Goal: Task Accomplishment & Management: Manage account settings

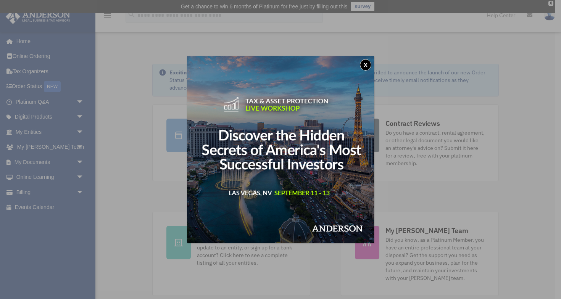
click at [368, 60] on button "x" at bounding box center [365, 64] width 11 height 11
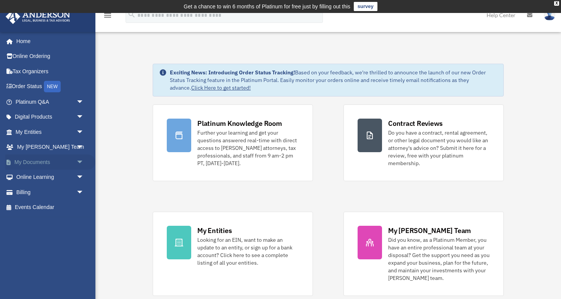
click at [87, 157] on span "arrow_drop_down" at bounding box center [83, 162] width 15 height 16
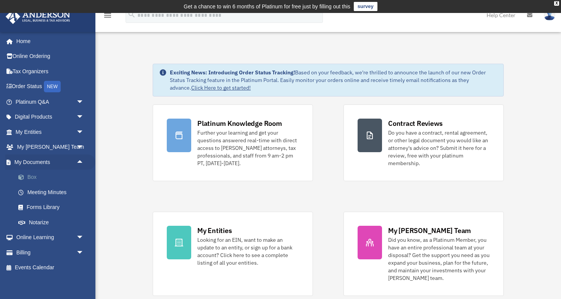
click at [37, 173] on link "Box" at bounding box center [53, 177] width 85 height 15
click at [33, 177] on link "Box" at bounding box center [53, 177] width 85 height 15
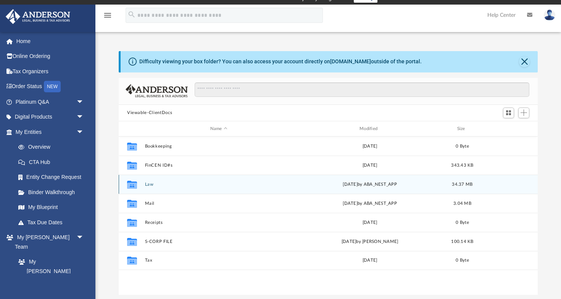
scroll to position [12, 0]
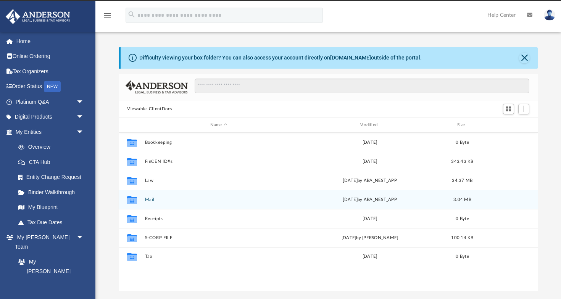
click at [164, 193] on div "Collaborated Folder Mail Tue Aug 12 2025 by ABA_NEST_APP 3.04 MB" at bounding box center [328, 199] width 419 height 19
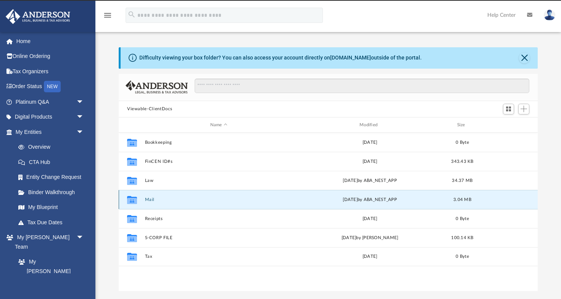
click at [157, 195] on div "Collaborated Folder Mail Tue Aug 12 2025 by ABA_NEST_APP 3.04 MB" at bounding box center [328, 199] width 419 height 19
click at [140, 201] on div "Collaborated Folder" at bounding box center [131, 200] width 19 height 12
click at [150, 201] on button "Mail" at bounding box center [219, 199] width 148 height 5
click at [151, 198] on button "Mail" at bounding box center [219, 199] width 148 height 5
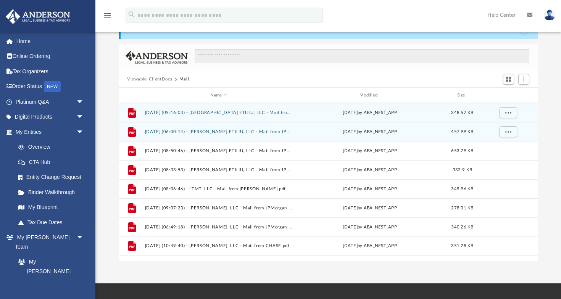
scroll to position [63, 0]
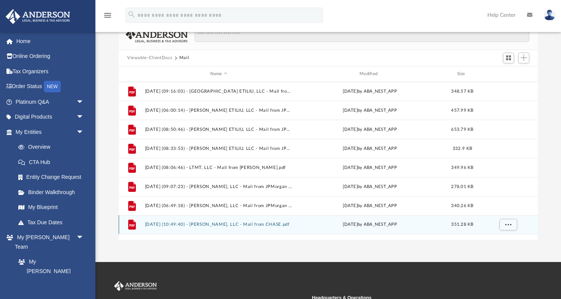
click at [236, 225] on button "2025.08.12 (10:49:40) - Jacob Homer, LLC - Mail from CHASE.pdf" at bounding box center [219, 224] width 148 height 5
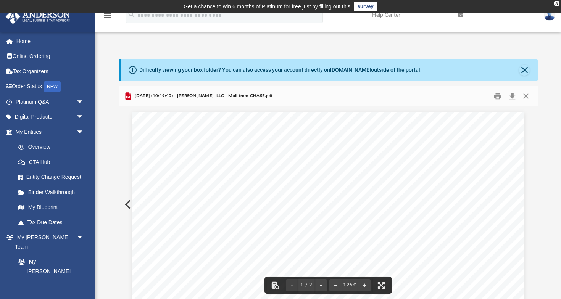
scroll to position [0, 0]
click at [527, 96] on button "Close" at bounding box center [526, 96] width 14 height 12
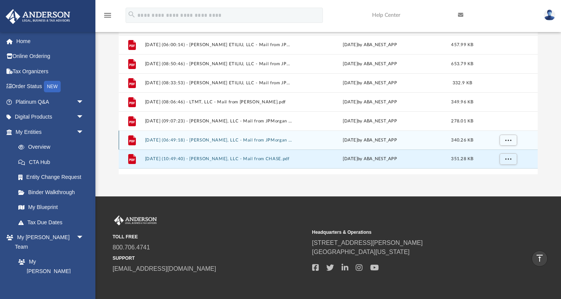
click at [243, 139] on button "2025.07.10 (06:49:18) - Jacob Homer, LLC - Mail from JPMorgan Chase Bank, N.A..…" at bounding box center [219, 140] width 148 height 5
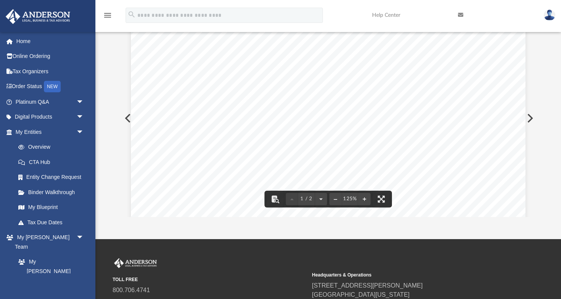
scroll to position [177, 0]
